Goal: Information Seeking & Learning: Learn about a topic

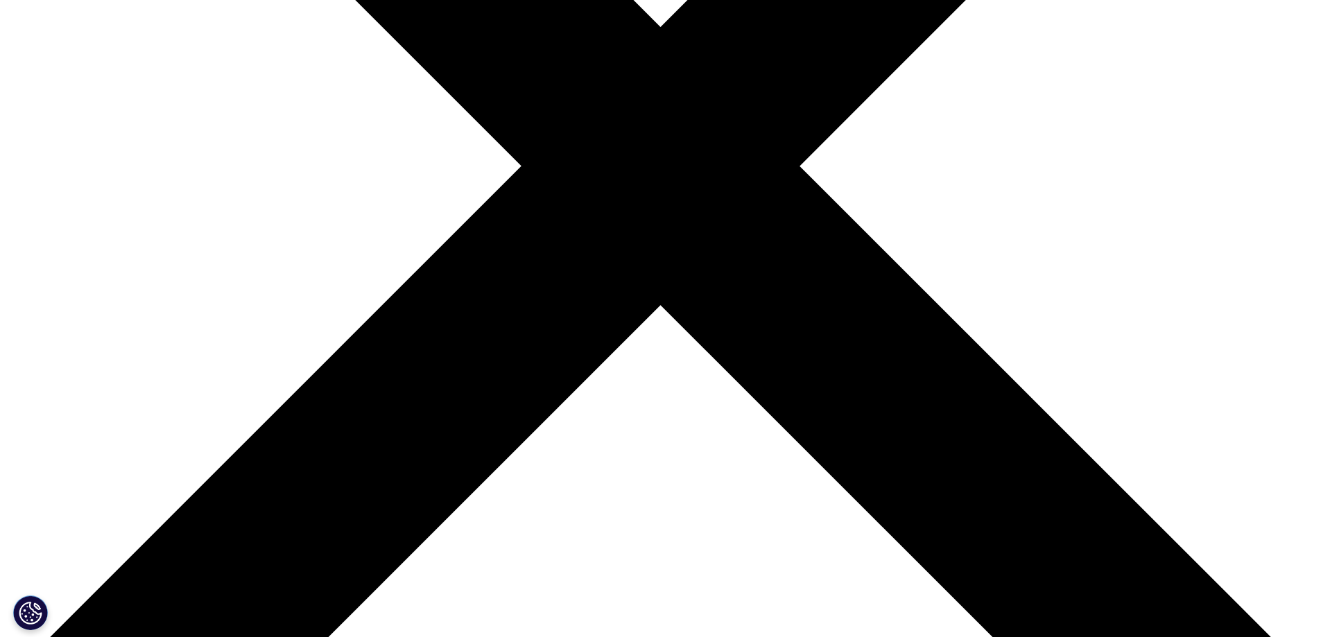
scroll to position [763, 0]
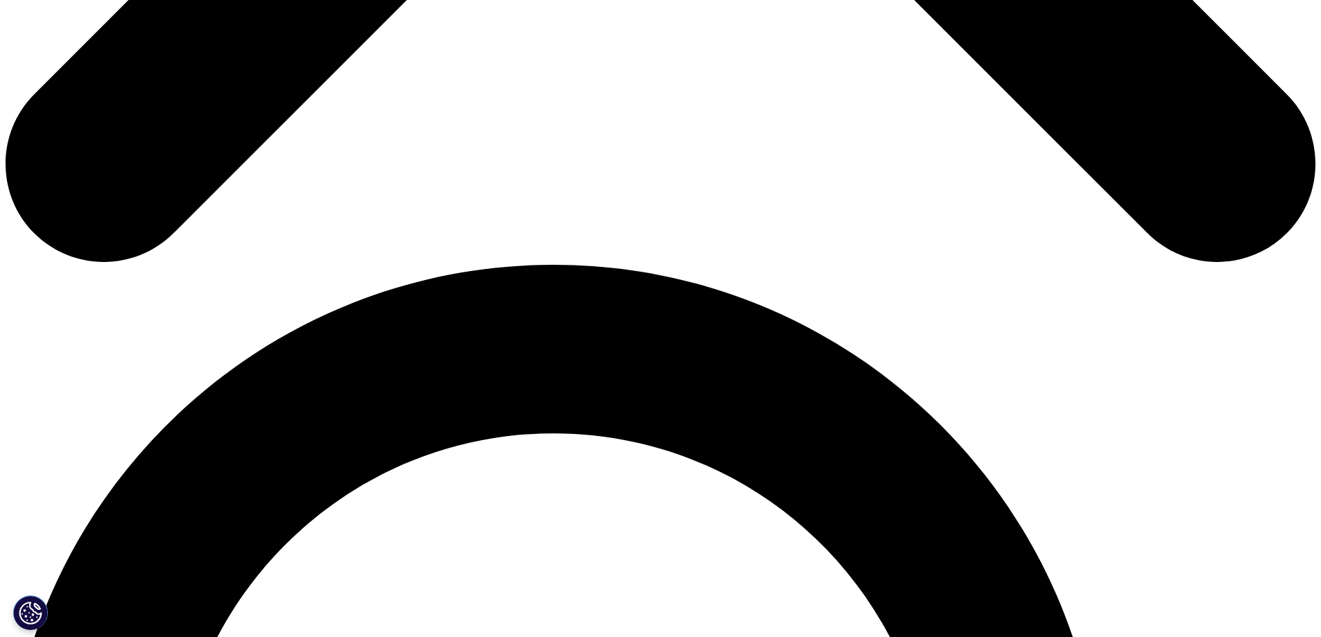
scroll to position [1178, 0]
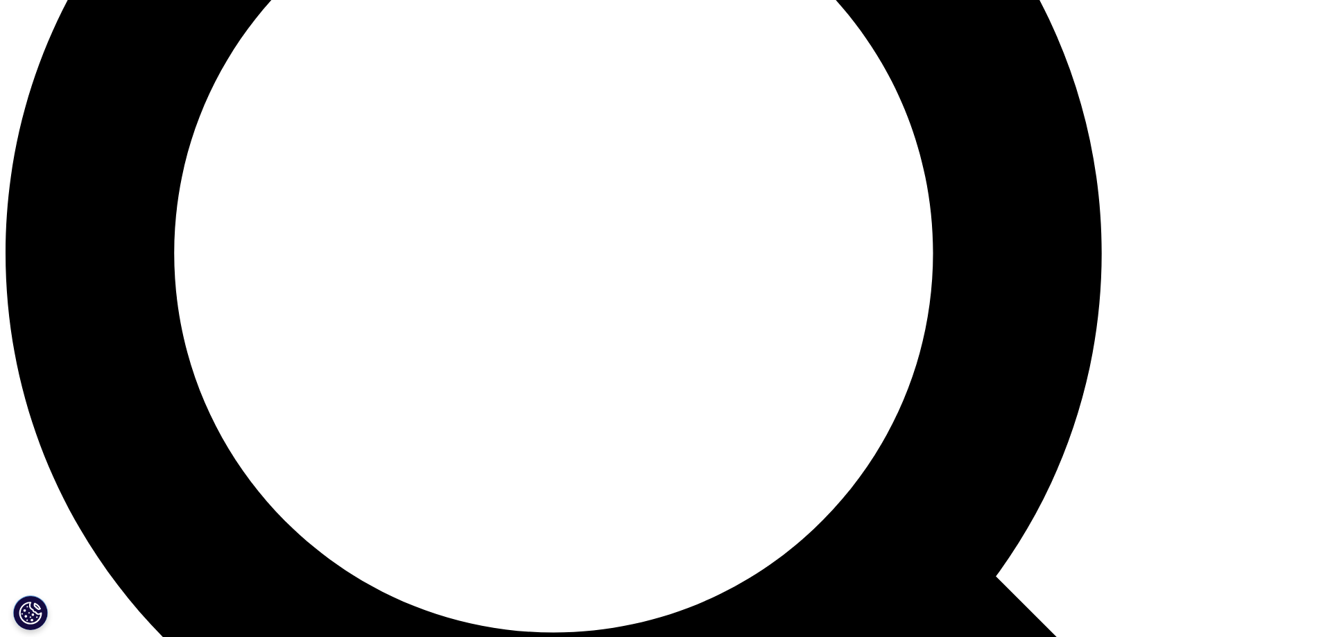
scroll to position [1634, 0]
